Goal: Use online tool/utility: Use online tool/utility

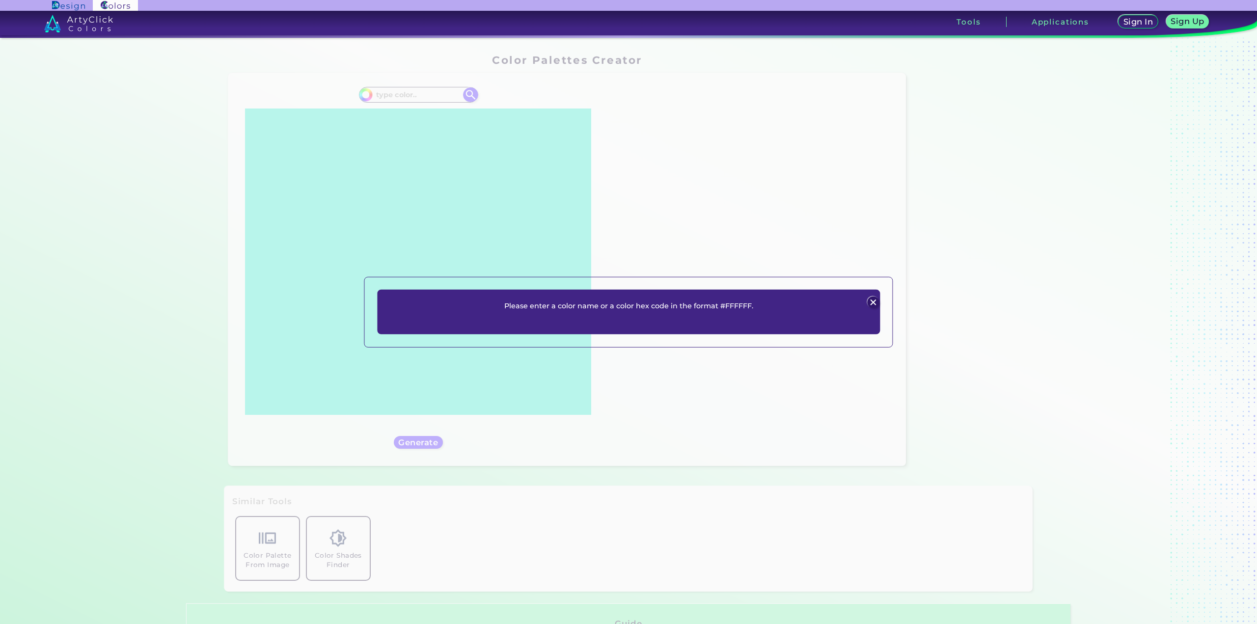
click at [765, 303] on div "Please enter a color name or a color hex code in the format #FFFFFF. Plans Sign…" at bounding box center [628, 312] width 503 height 45
click at [747, 308] on p "Please enter a color name or a color hex code in the format #FFFFFF." at bounding box center [628, 306] width 249 height 12
drag, startPoint x: 716, startPoint y: 306, endPoint x: 588, endPoint y: 305, distance: 127.2
click at [701, 307] on p "Please enter a color name or a color hex code in the format #FFFFFF." at bounding box center [628, 306] width 249 height 12
click at [500, 298] on div "Please enter a color name or a color hex code in the format #FFFFFF. Plans Sign…" at bounding box center [628, 312] width 503 height 45
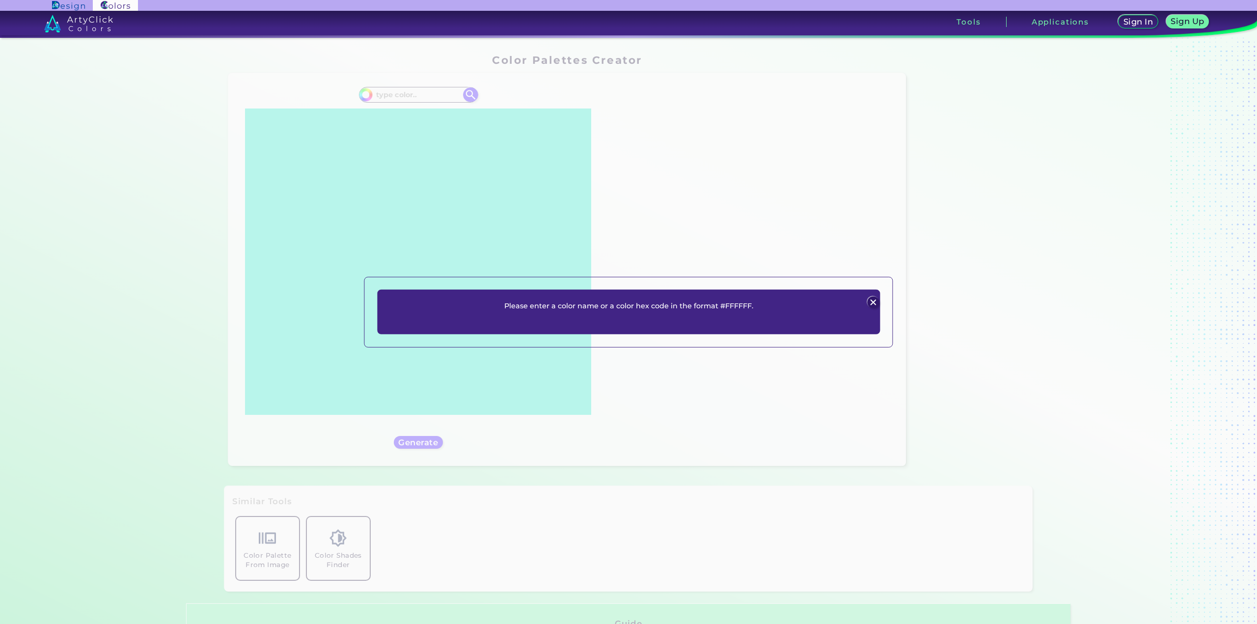
click at [711, 314] on div "Please enter a color name or a color hex code in the format #FFFFFF. Plans Sign…" at bounding box center [628, 312] width 503 height 45
click at [735, 306] on p "Please enter a color name or a color hex code in the format #FFFFFF." at bounding box center [628, 306] width 249 height 12
click at [788, 331] on div "Please enter a color name or a color hex code in the format #FFFFFF. Plans Sign…" at bounding box center [628, 312] width 503 height 45
click at [647, 321] on div "Please enter a color name or a color hex code in the format #FFFFFF. Plans Sign…" at bounding box center [628, 312] width 503 height 45
click at [545, 311] on p "Please enter a color name or a color hex code in the format #FFFFFF." at bounding box center [628, 306] width 249 height 12
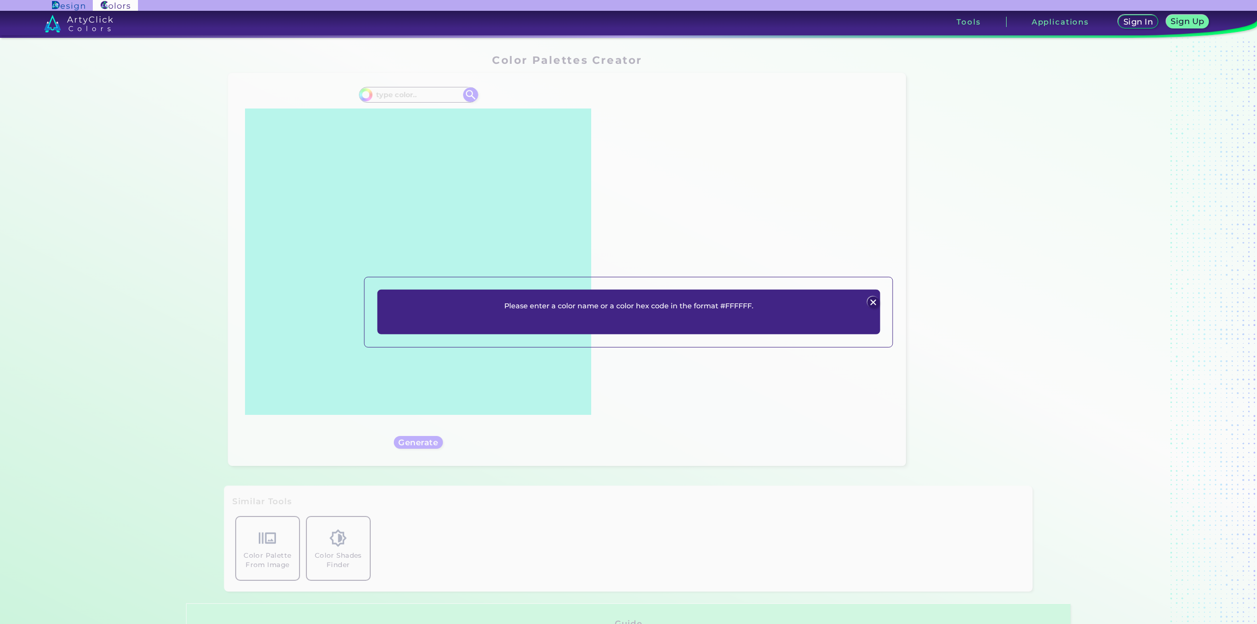
click at [503, 150] on div "Please enter a color name or a color hex code in the format #FFFFFF. Plans Sign…" at bounding box center [628, 312] width 1257 height 624
click at [876, 300] on img at bounding box center [873, 303] width 12 height 12
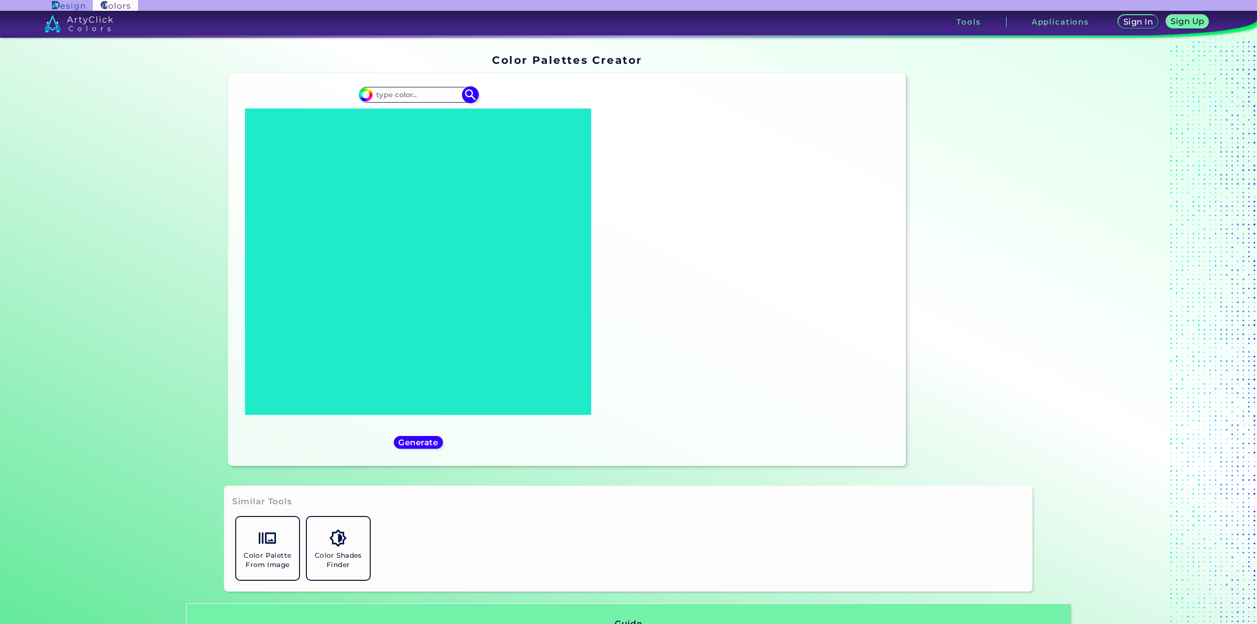
click at [472, 93] on img at bounding box center [470, 94] width 17 height 17
type input "#000000"
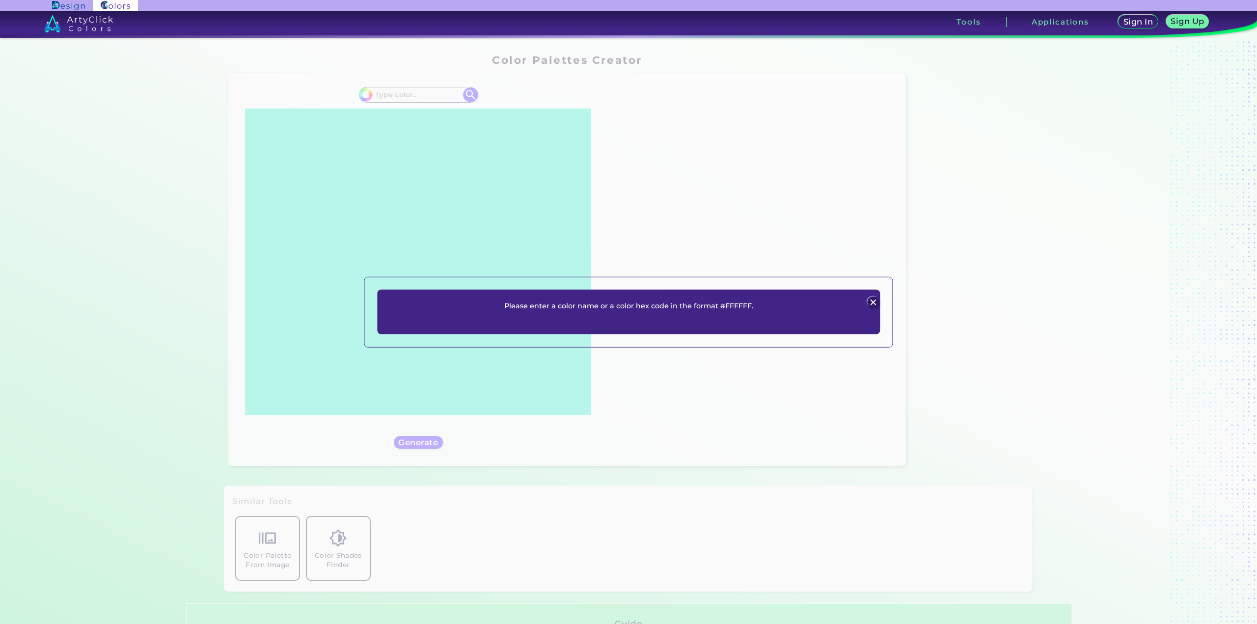
click at [874, 302] on img at bounding box center [873, 303] width 12 height 12
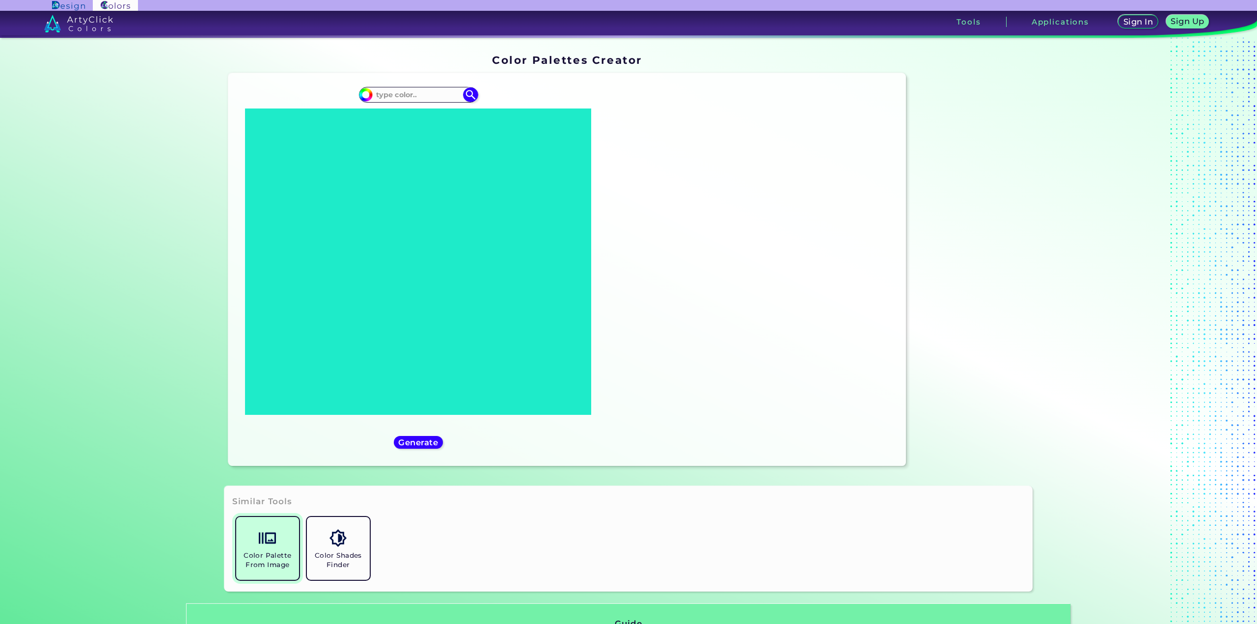
click at [248, 551] on h5 "Color Palette From Image" at bounding box center [267, 560] width 55 height 19
